Goal: Information Seeking & Learning: Find specific fact

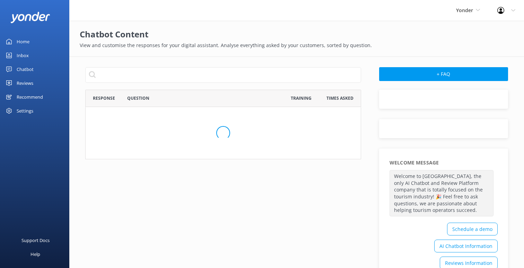
scroll to position [380, 276]
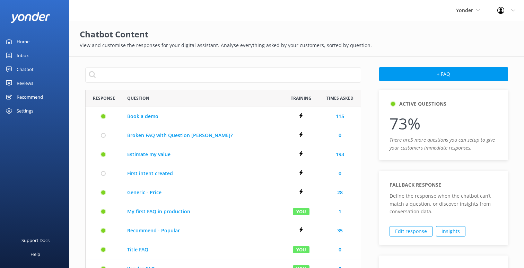
click at [41, 68] on link "Chatbot" at bounding box center [34, 69] width 69 height 14
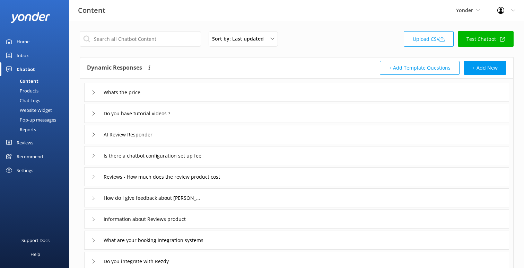
click at [158, 96] on div "Whats the price" at bounding box center [296, 92] width 425 height 19
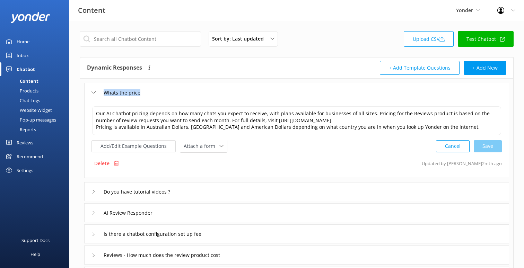
click at [158, 96] on div "Whats the price" at bounding box center [296, 92] width 425 height 19
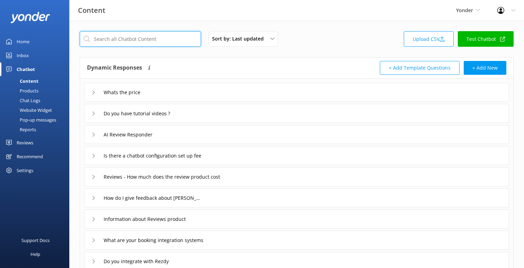
click at [153, 43] on input "text" at bounding box center [140, 39] width 121 height 16
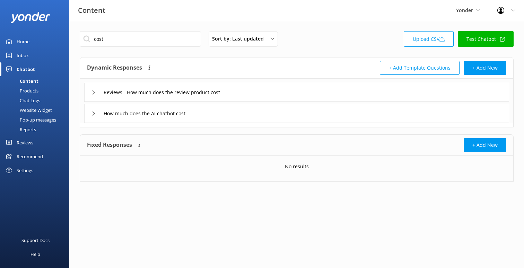
click at [253, 94] on div "Reviews - How much does the review product cost" at bounding box center [296, 92] width 425 height 19
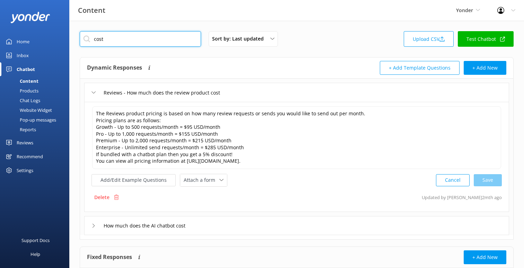
click at [136, 40] on input "cost" at bounding box center [140, 39] width 121 height 16
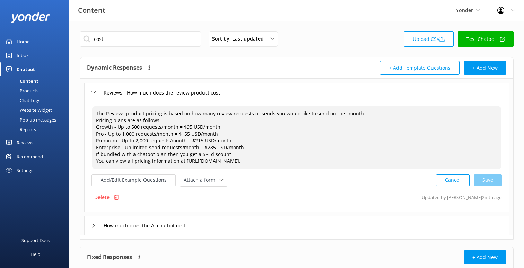
click at [230, 130] on textarea "The Reviews product pricing is based on how many review requests or sends you w…" at bounding box center [296, 137] width 409 height 63
drag, startPoint x: 242, startPoint y: 95, endPoint x: 206, endPoint y: 49, distance: 58.6
click at [208, 49] on div "cost Sort by: Last updated Title (A-Z) Last updated Upload CSV Test Chatbot Dyn…" at bounding box center [296, 168] width 455 height 295
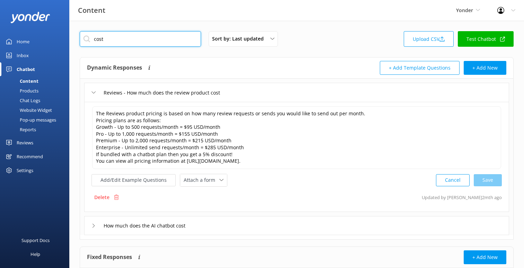
click at [168, 43] on input "cost" at bounding box center [140, 39] width 121 height 16
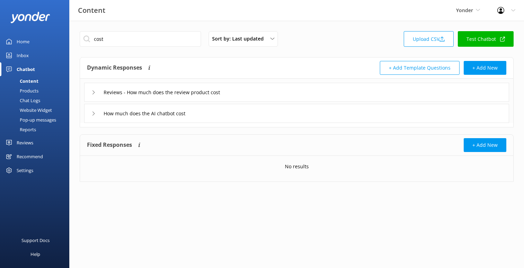
click at [206, 114] on div "How much does the AI chatbot cost" at bounding box center [296, 113] width 425 height 19
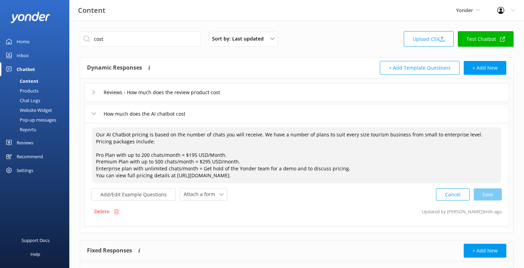
click at [198, 151] on textarea "Our AI Chatbot pricing is based on the number of chats you will receive. We hav…" at bounding box center [296, 156] width 409 height 56
click at [199, 156] on textarea "Our AI Chatbot pricing is based on the number of chats you will receive. We hav…" at bounding box center [296, 156] width 409 height 56
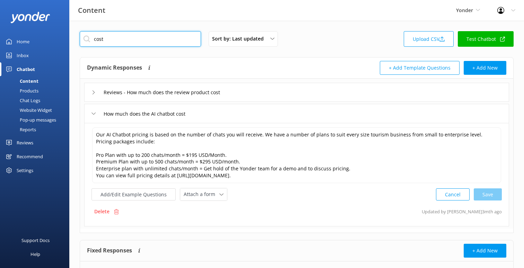
click at [106, 38] on input "cost" at bounding box center [140, 39] width 121 height 16
paste input "USD"
type input "USD"
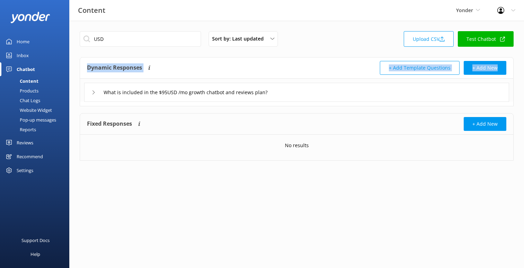
drag, startPoint x: 124, startPoint y: 56, endPoint x: 313, endPoint y: 89, distance: 192.2
click at [313, 89] on div "USD Sort by: Last updated Title (A-Z) Last updated Upload CSV Test Chatbot Dyna…" at bounding box center [296, 101] width 455 height 161
click at [304, 89] on div "What is included in the $95USD /mo growth chatbot and reviews plan?" at bounding box center [296, 92] width 425 height 19
